Goal: Transaction & Acquisition: Obtain resource

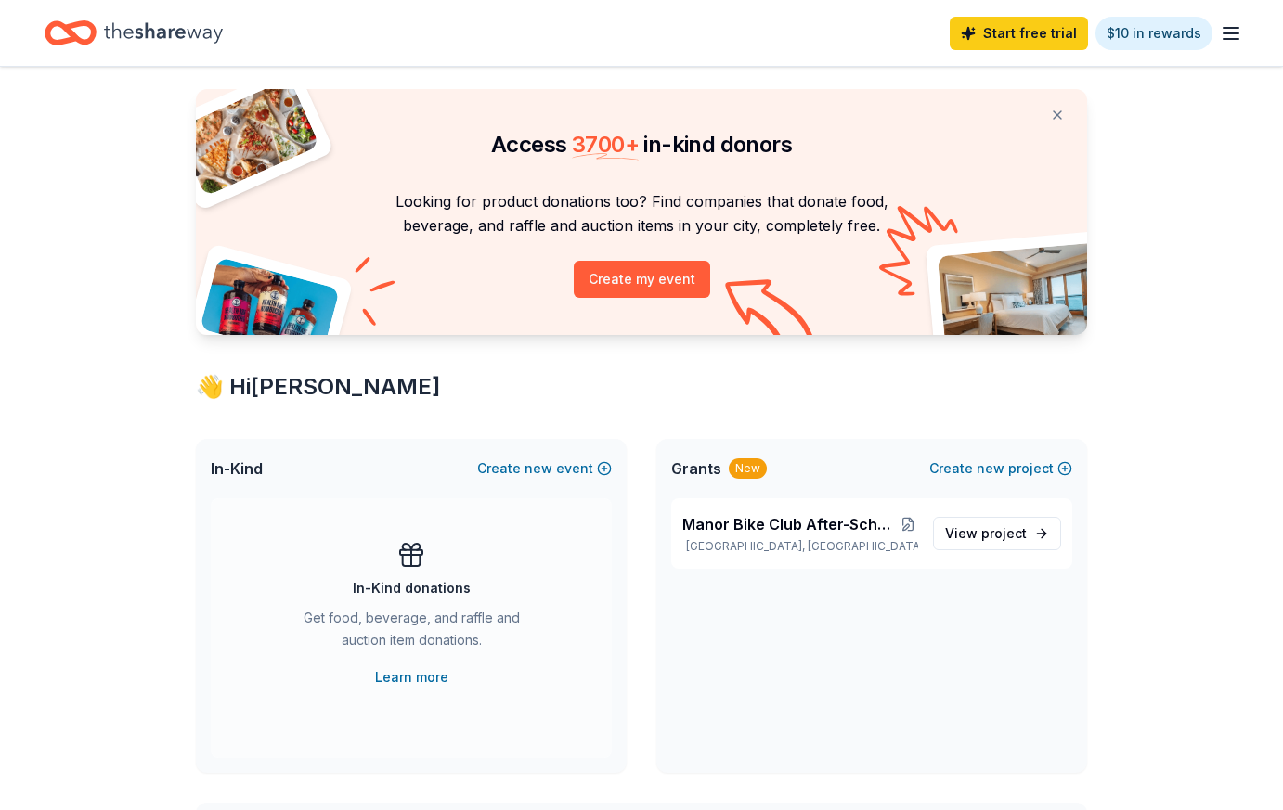
scroll to position [57, 0]
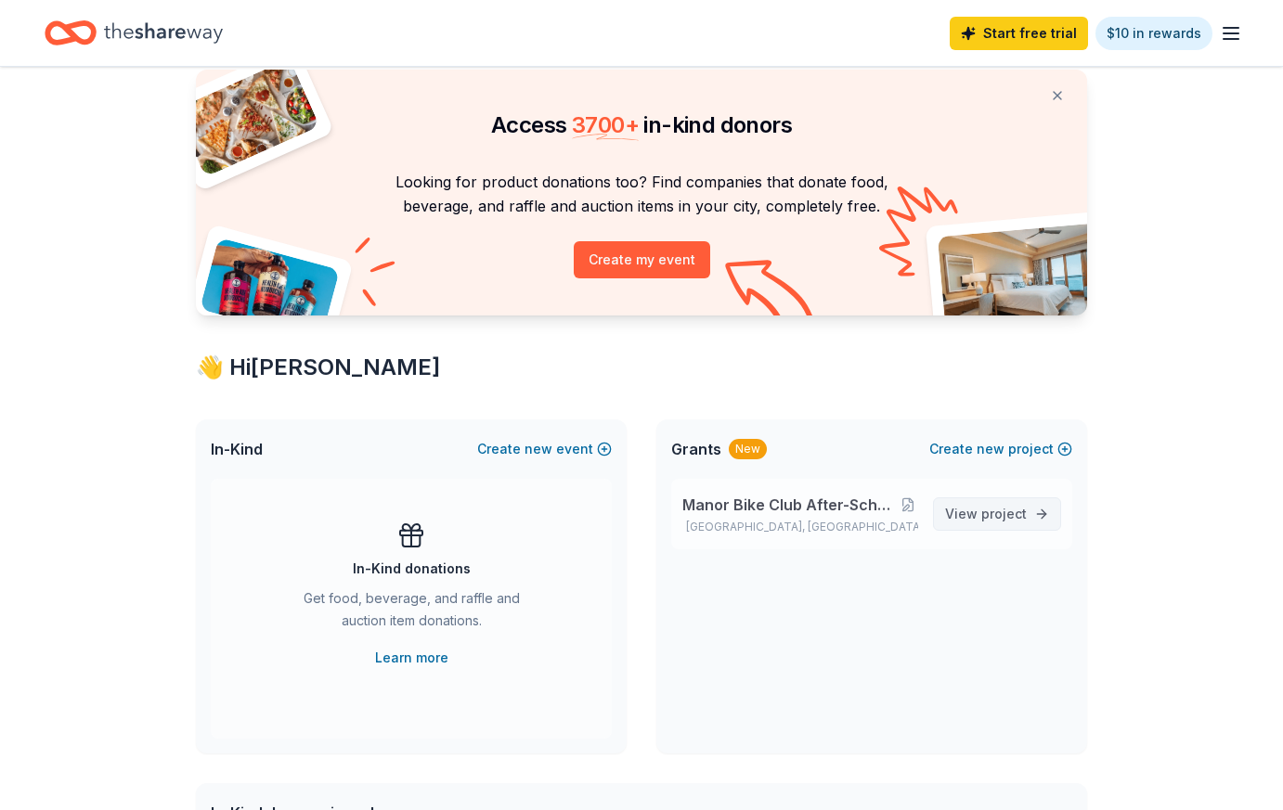
click at [949, 520] on span "View project" at bounding box center [986, 514] width 82 height 22
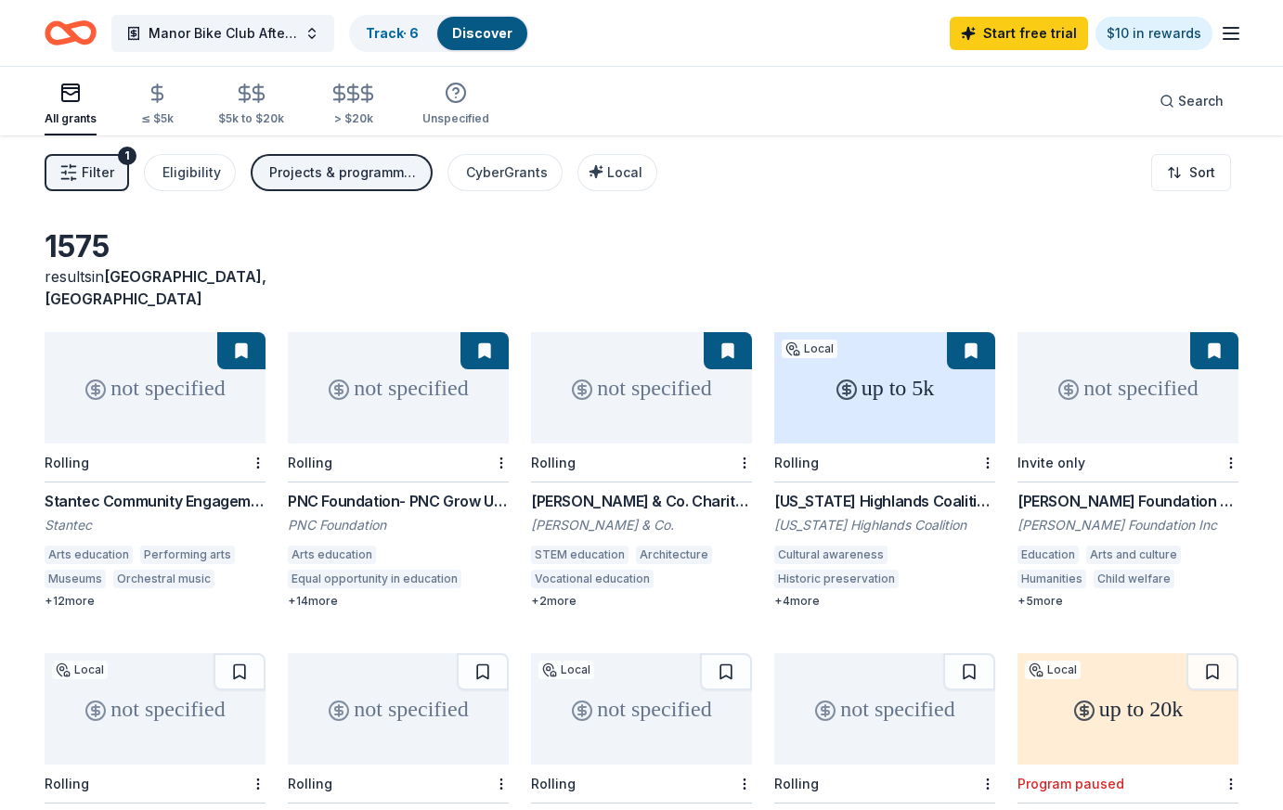
click at [490, 332] on button at bounding box center [484, 350] width 48 height 37
click at [473, 399] on div "not specified" at bounding box center [398, 387] width 221 height 111
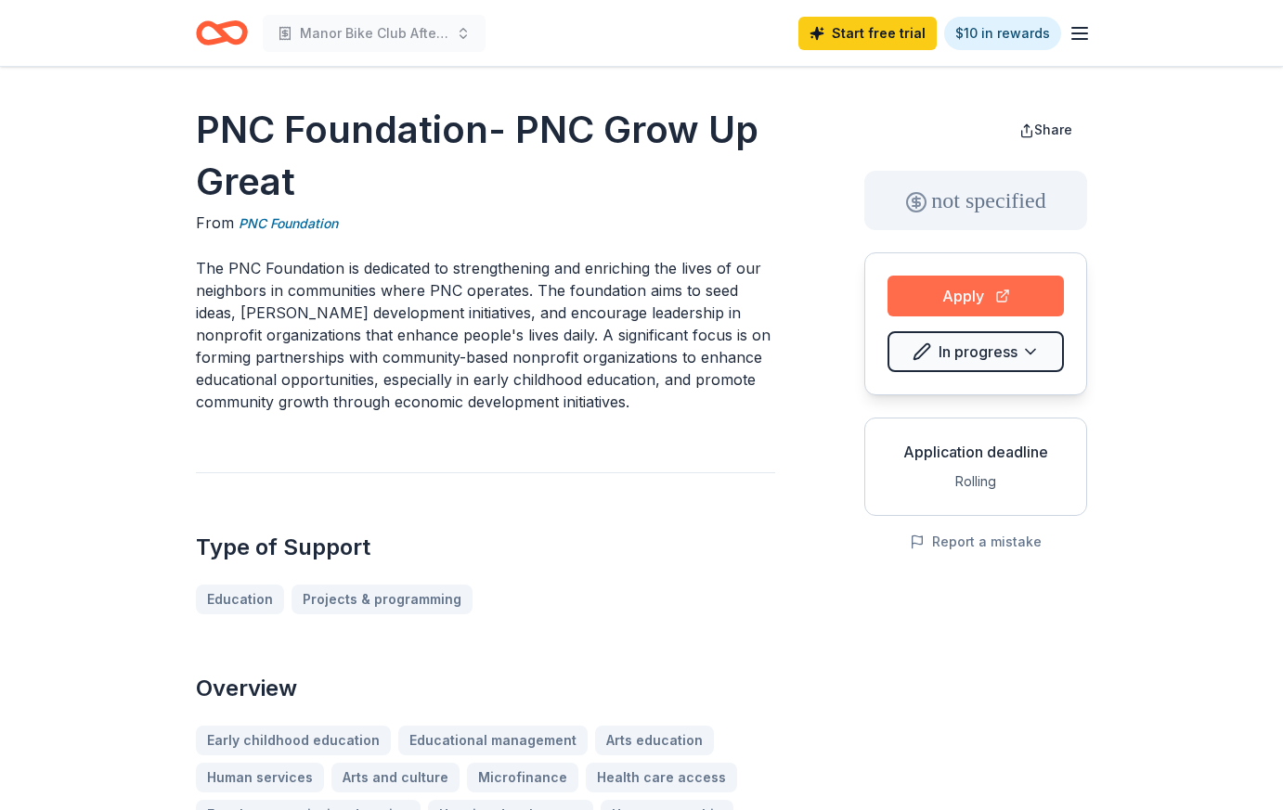
click at [944, 303] on button "Apply" at bounding box center [975, 296] width 176 height 41
